Goal: Check status: Check status

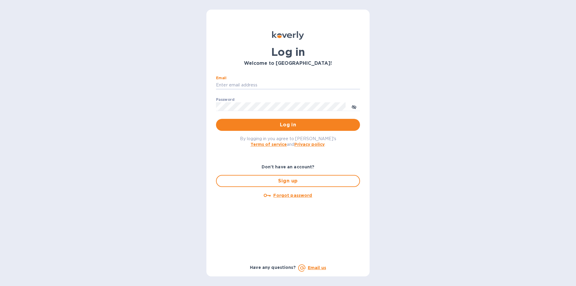
type input "[EMAIL_ADDRESS][DOMAIN_NAME]"
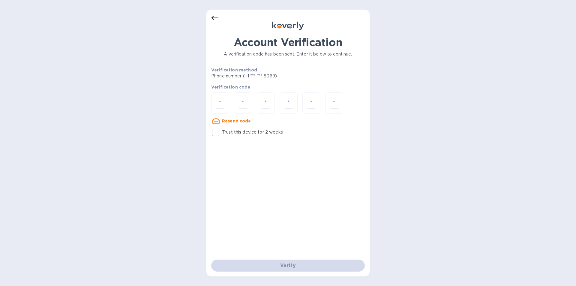
click at [221, 100] on input "number" at bounding box center [220, 102] width 8 height 11
type input "2"
type input "7"
type input "5"
type input "9"
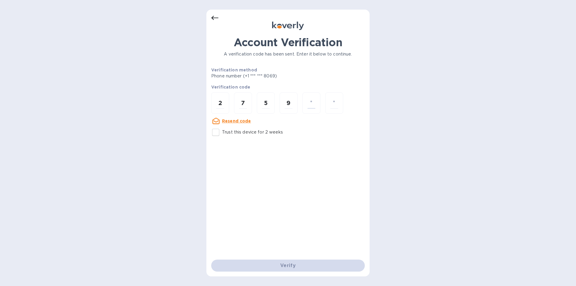
type input "7"
type input "5"
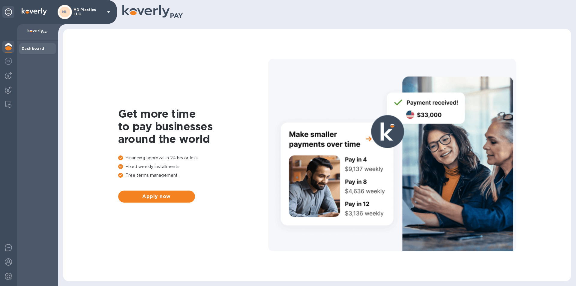
click at [108, 11] on icon at bounding box center [108, 11] width 7 height 7
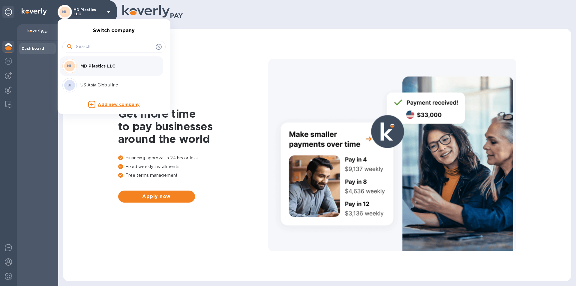
click at [94, 84] on p "US Asia Global Inc" at bounding box center [118, 85] width 76 height 6
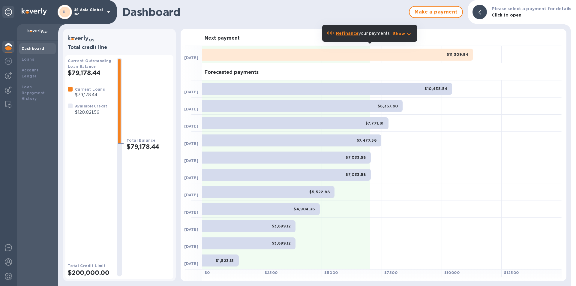
click at [34, 89] on b "Loan Repayment History" at bounding box center [33, 93] width 23 height 16
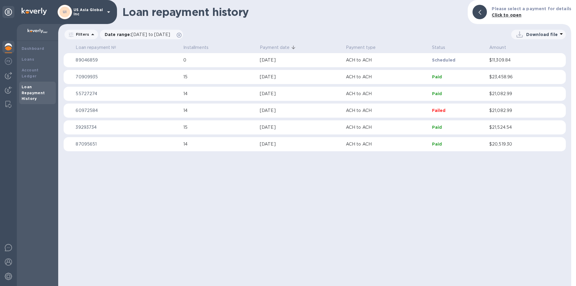
click at [31, 68] on b "Account Ledger" at bounding box center [30, 73] width 17 height 10
